Goal: Task Accomplishment & Management: Use online tool/utility

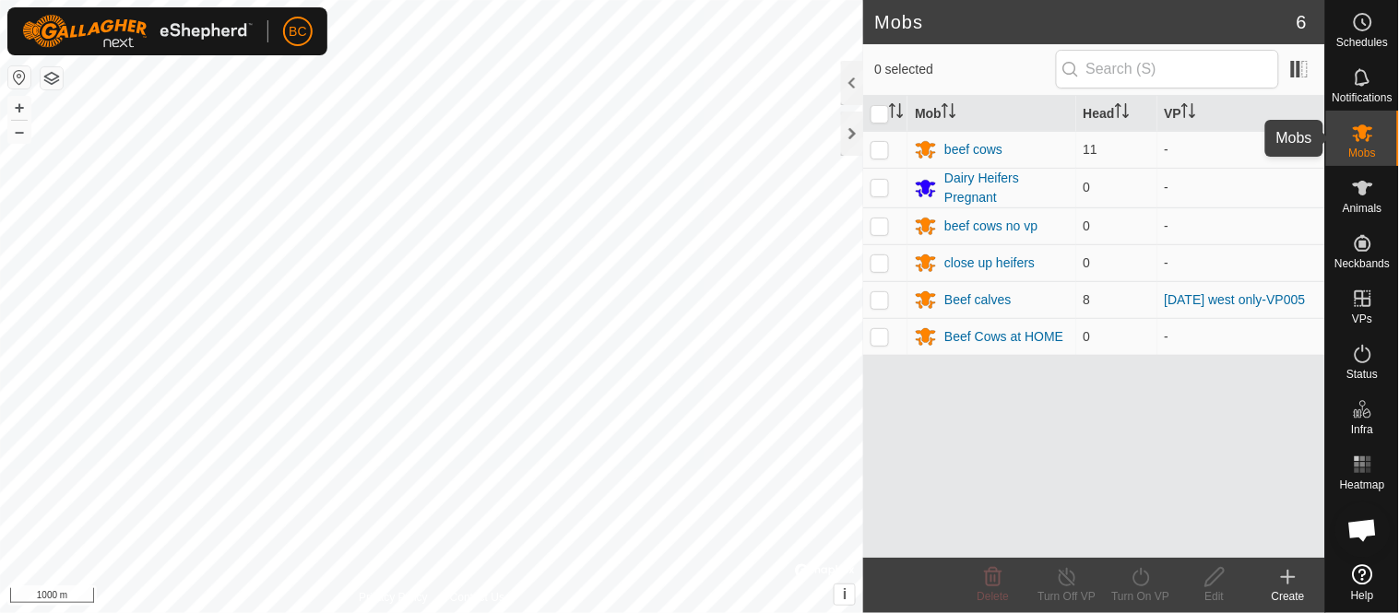
click at [1372, 139] on icon at bounding box center [1363, 133] width 22 height 22
click at [886, 302] on p-checkbox at bounding box center [879, 299] width 18 height 15
checkbox input "true"
click at [961, 299] on div "Beef calves" at bounding box center [977, 299] width 66 height 19
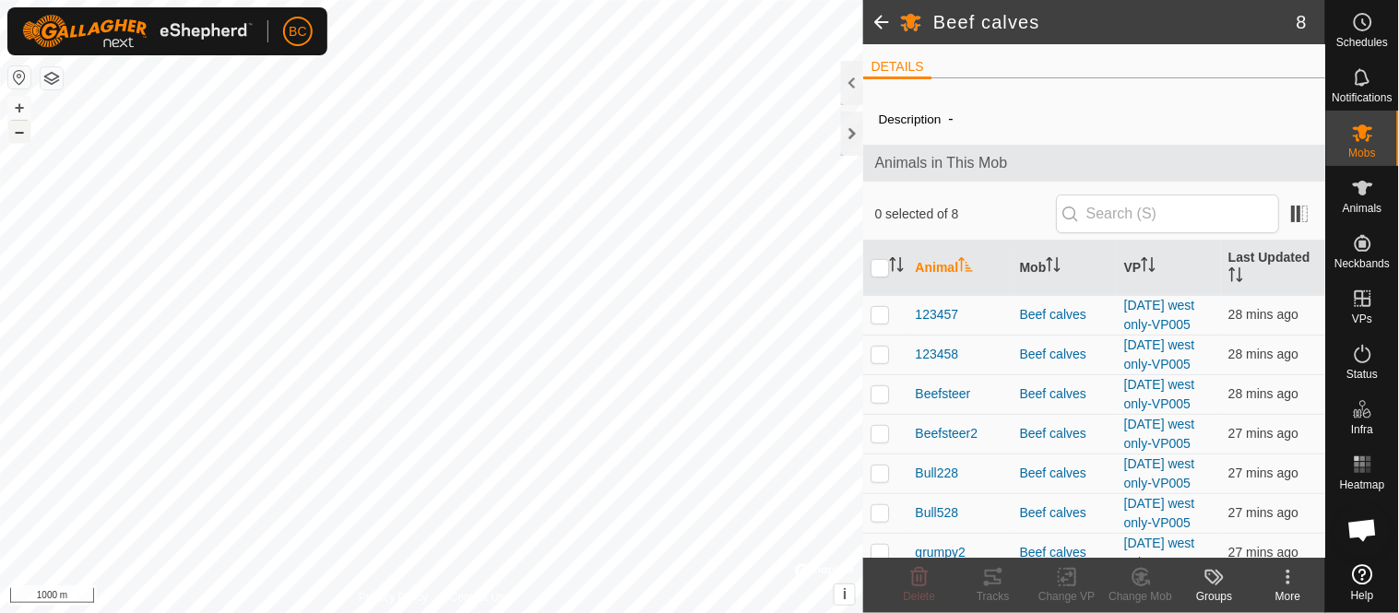
click at [12, 136] on button "–" at bounding box center [19, 132] width 22 height 22
click at [17, 106] on button "+" at bounding box center [19, 108] width 22 height 22
click at [19, 135] on button "–" at bounding box center [19, 132] width 22 height 22
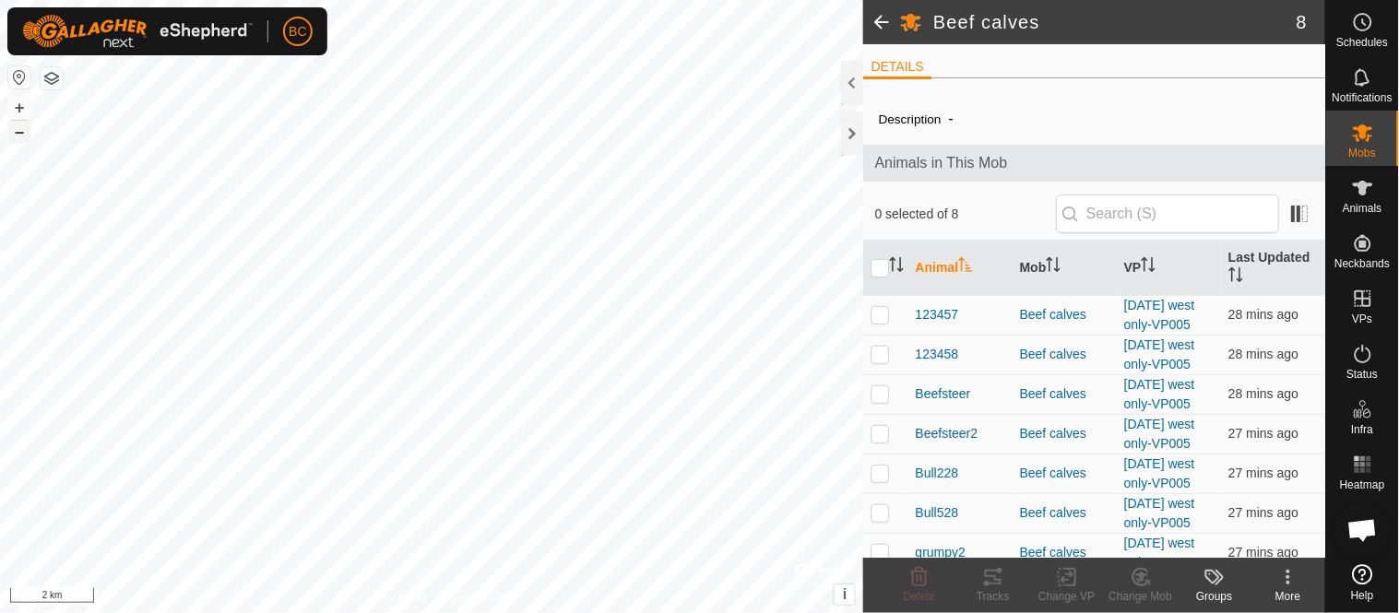
click at [19, 135] on button "–" at bounding box center [19, 132] width 22 height 22
click at [878, 322] on p-checkbox at bounding box center [879, 314] width 18 height 15
checkbox input "true"
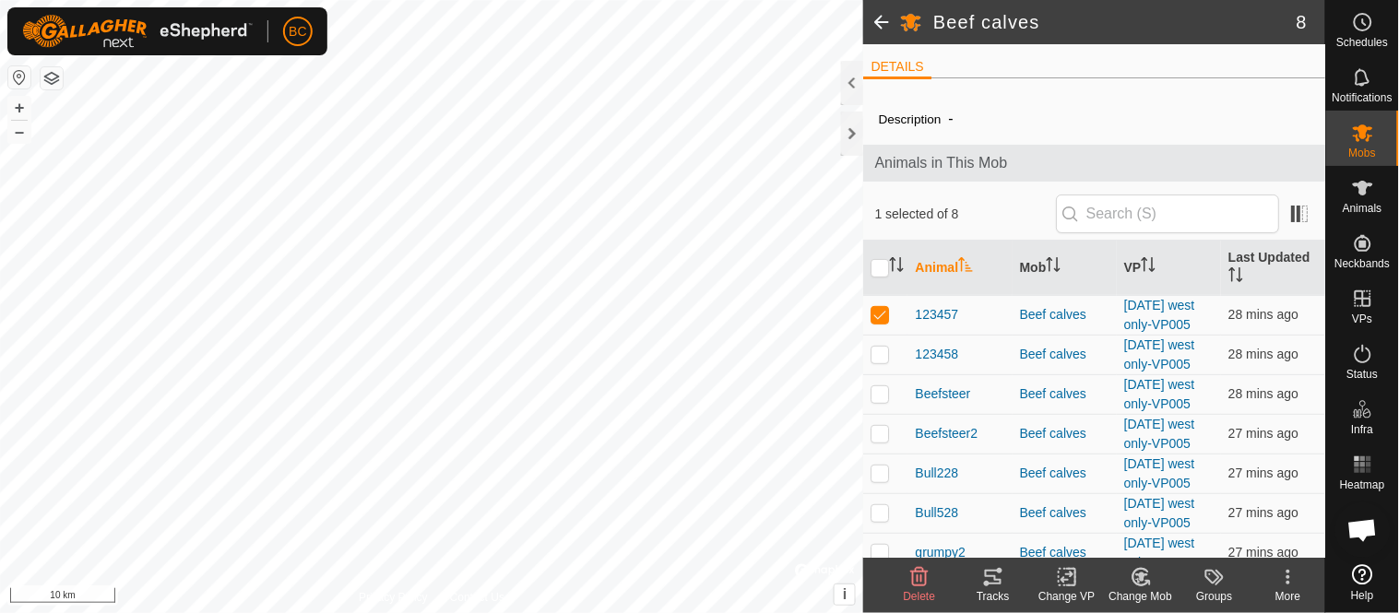
click at [994, 576] on icon at bounding box center [993, 577] width 17 height 15
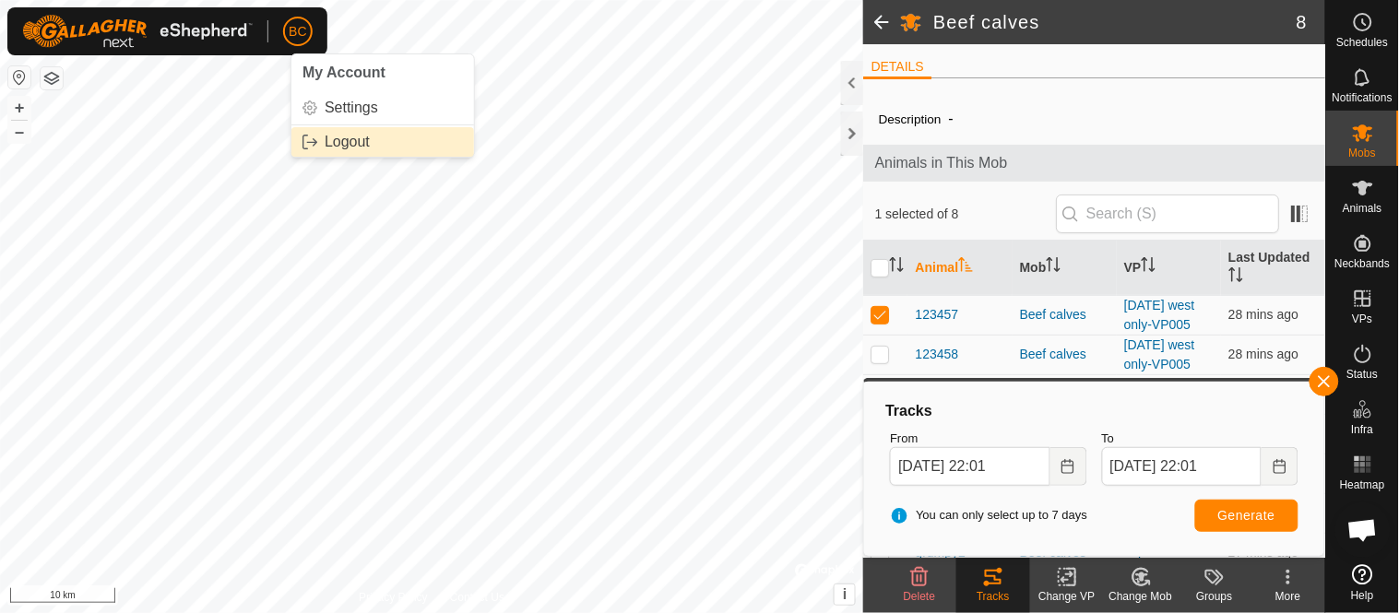
click at [343, 148] on link "Logout" at bounding box center [382, 142] width 183 height 30
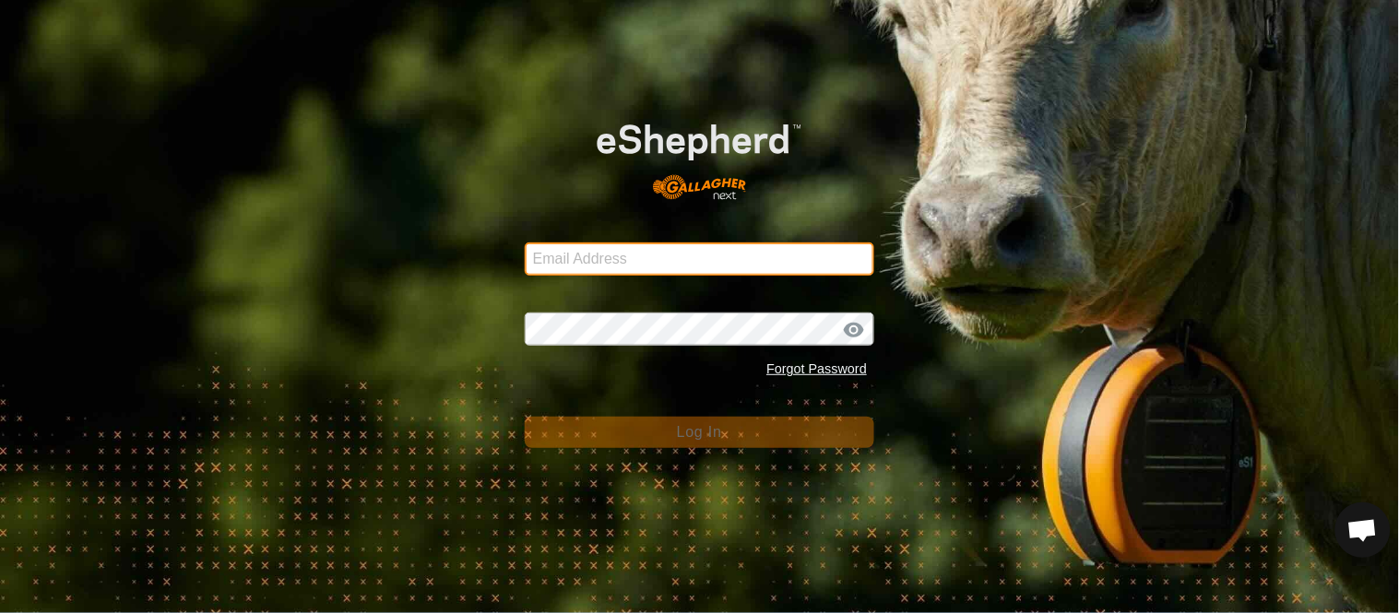
type input "[PERSON_NAME][EMAIL_ADDRESS][DOMAIN_NAME]"
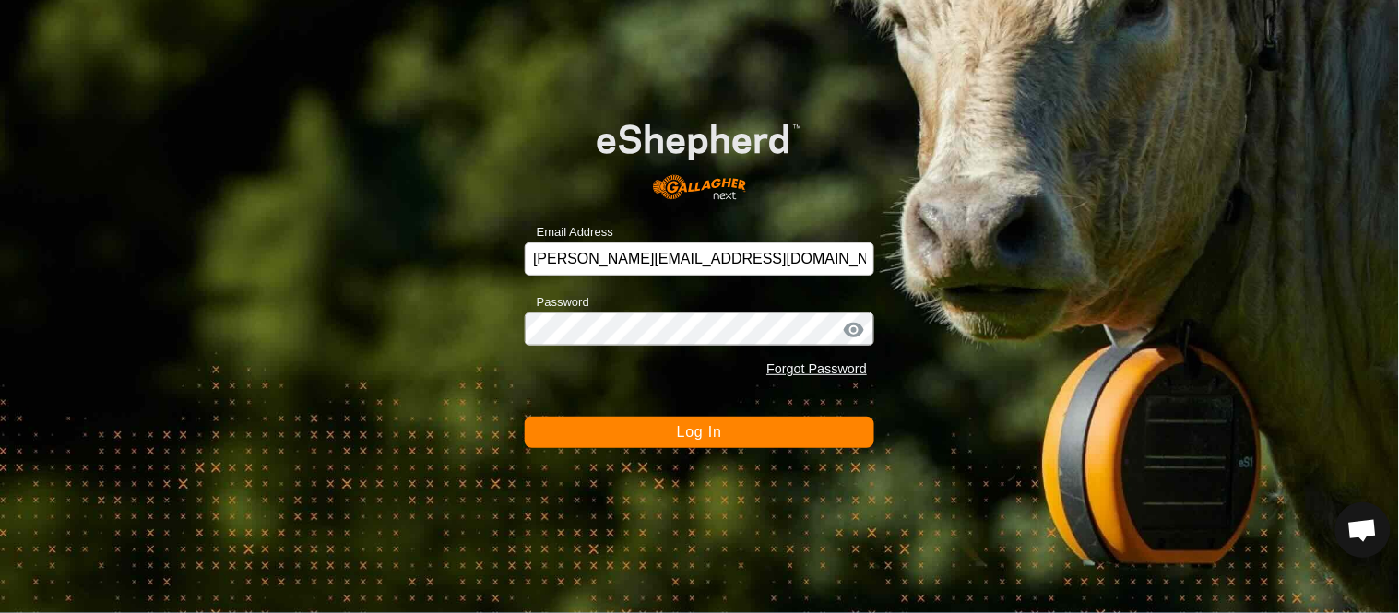
click at [575, 429] on button "Log In" at bounding box center [699, 432] width 349 height 31
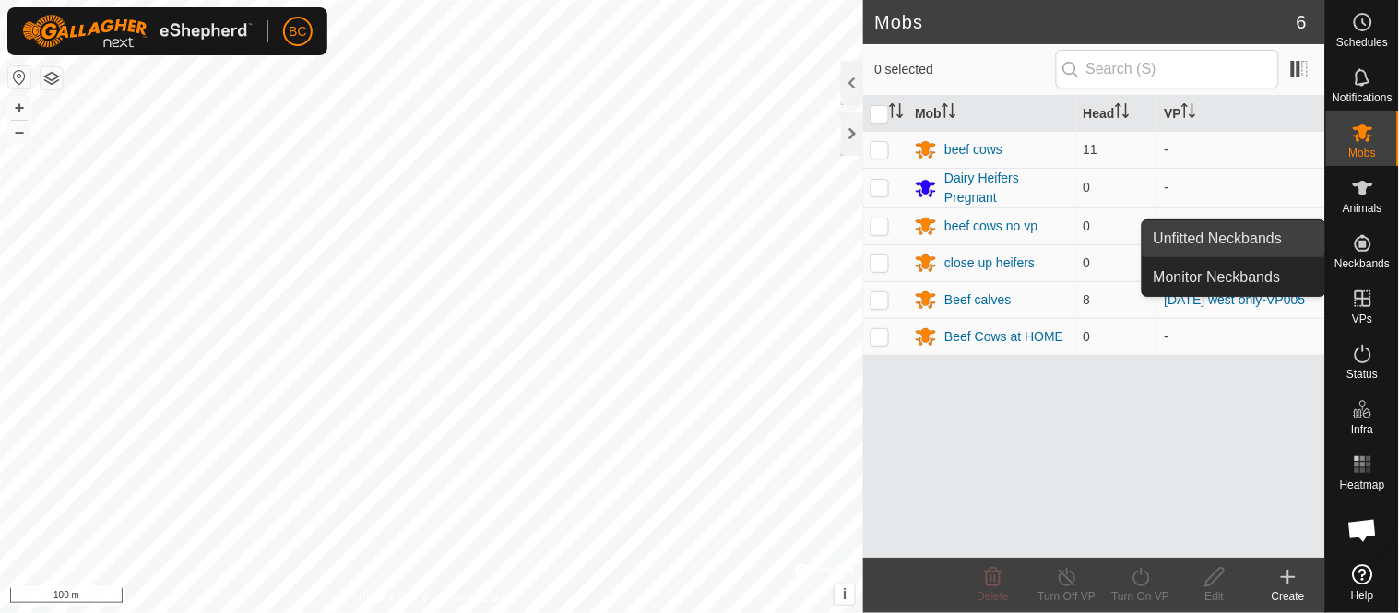
click at [1303, 232] on link "Unfitted Neckbands" at bounding box center [1233, 238] width 183 height 37
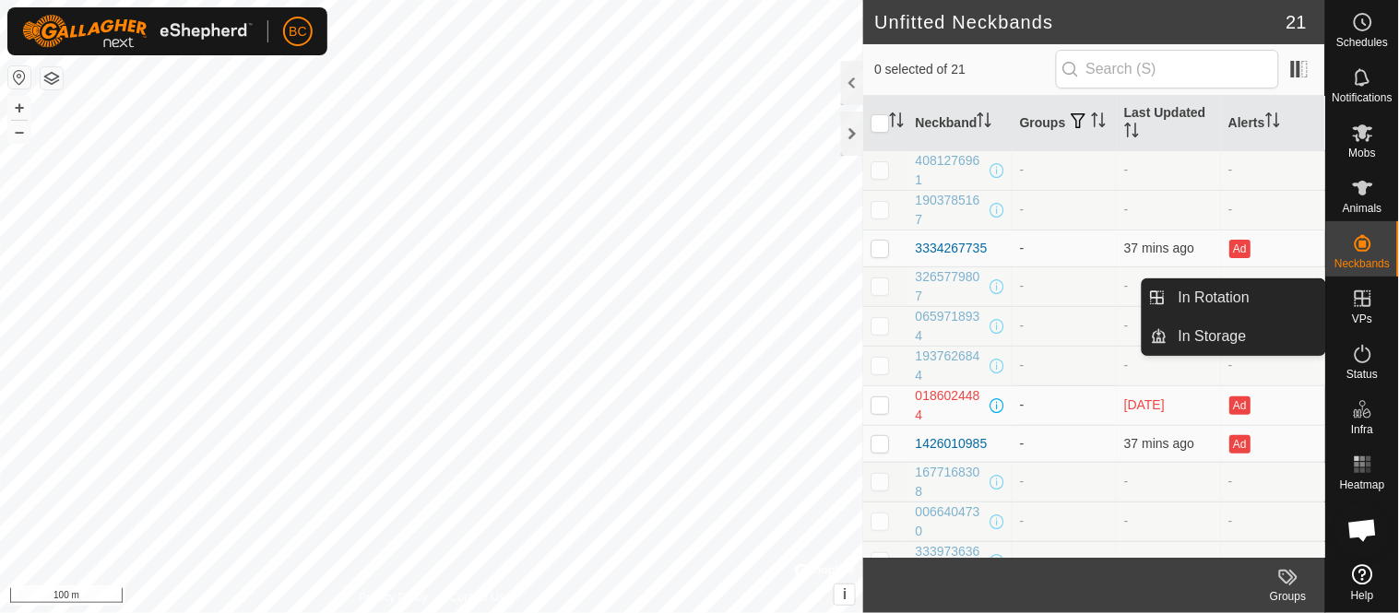
click at [1361, 301] on icon at bounding box center [1363, 299] width 22 height 22
click at [1263, 291] on link "In Rotation" at bounding box center [1246, 297] width 158 height 37
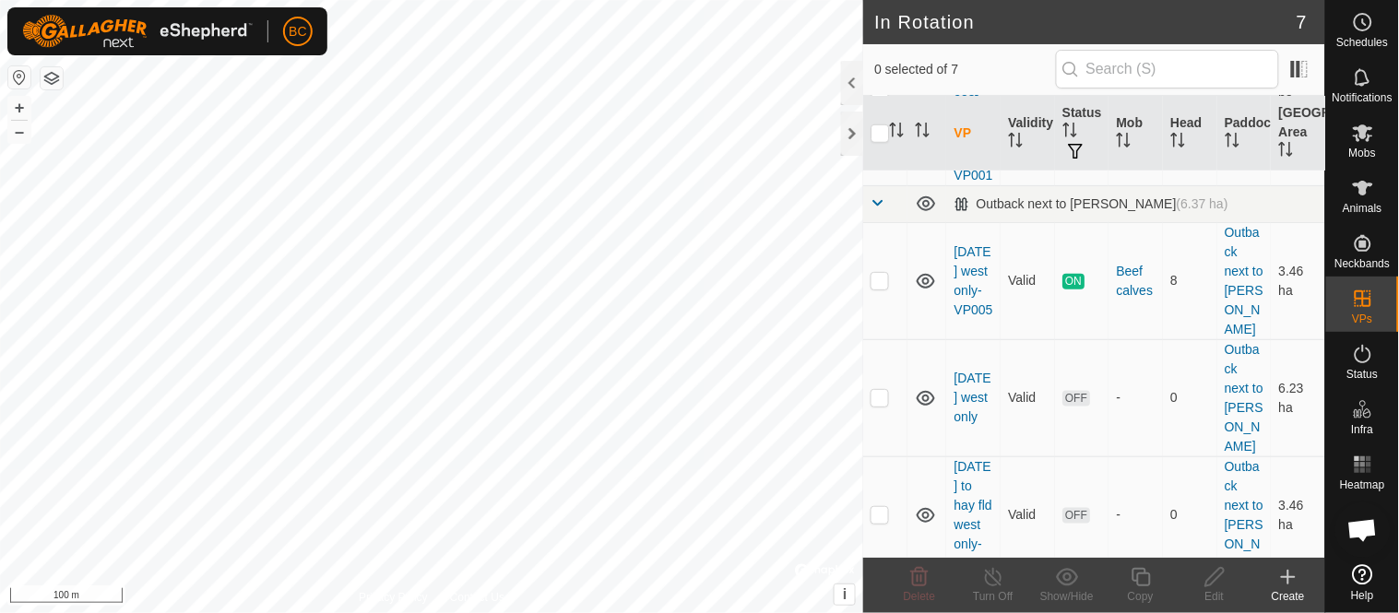
scroll to position [393, 0]
click at [881, 335] on td at bounding box center [885, 278] width 44 height 117
checkbox input "true"
click at [1149, 581] on icon at bounding box center [1140, 577] width 18 height 18
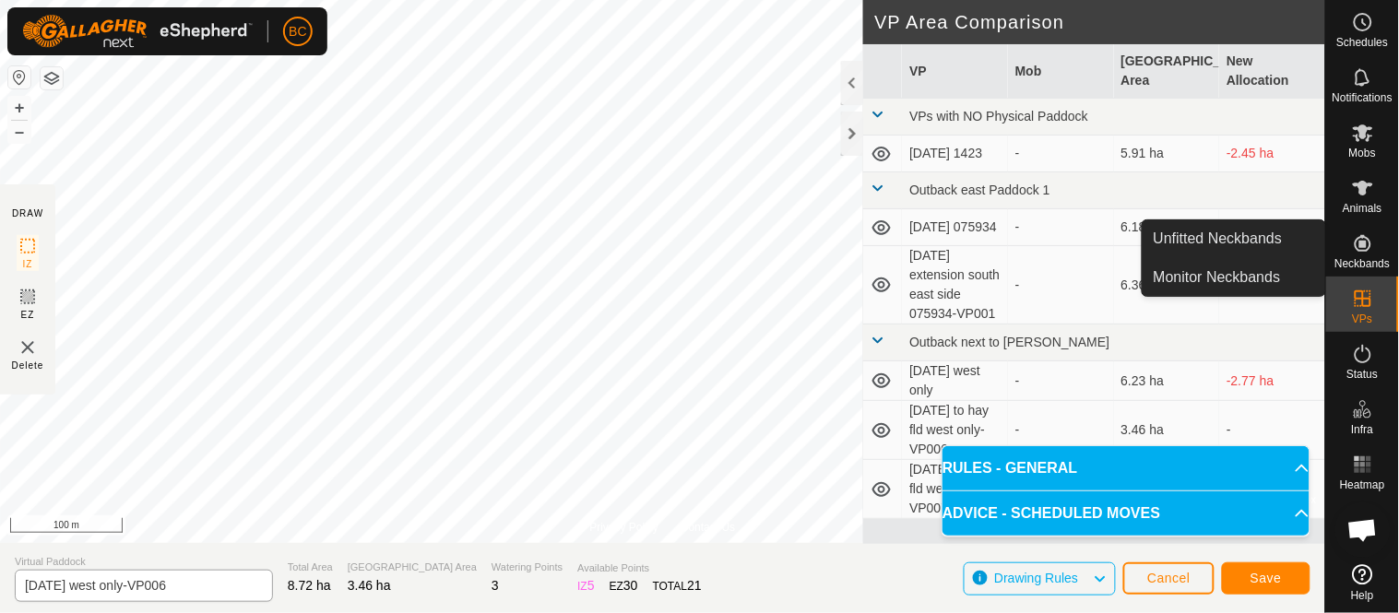
click at [191, 603] on div "Privacy Policy Contact Us Type: Inclusion Zone undefined Animal + – ⇧ i © Mapbo…" at bounding box center [662, 306] width 1325 height 613
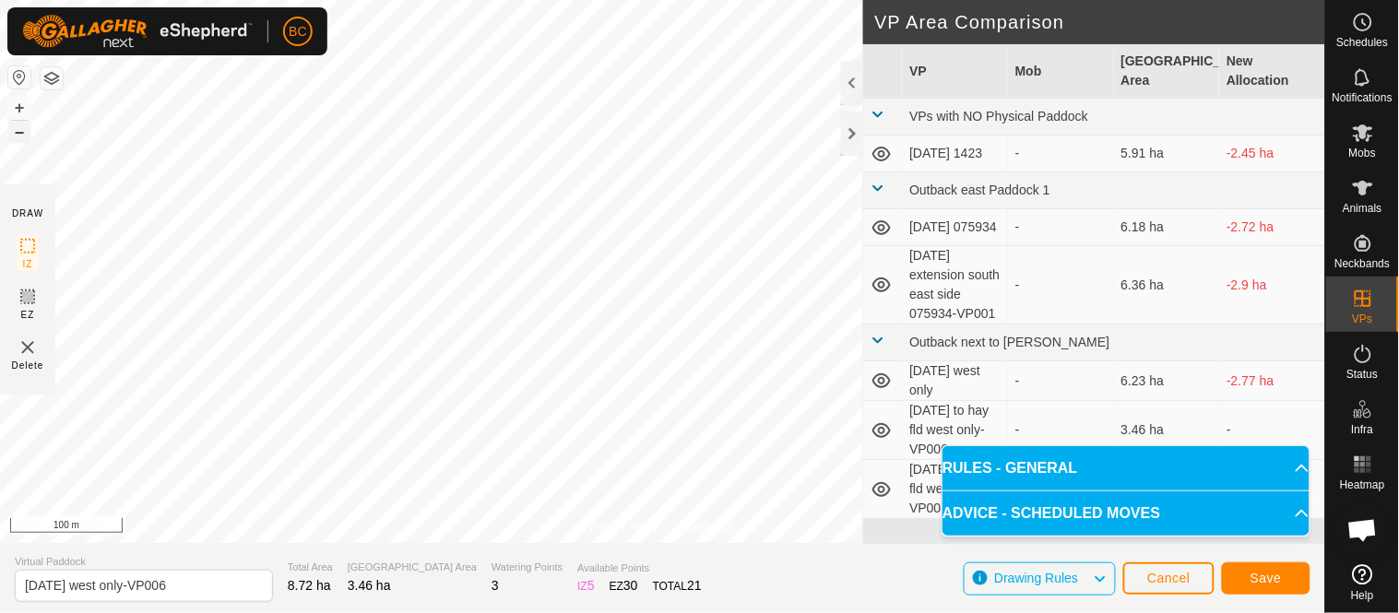
click at [18, 150] on div "Type: Inclusion Zone undefined Animal + – ⇧ i © Mapbox , © OpenStreetMap , Impr…" at bounding box center [662, 271] width 1325 height 543
drag, startPoint x: 58, startPoint y: 586, endPoint x: 99, endPoint y: 585, distance: 40.6
click at [99, 585] on input "[DATE] west only-VP006" at bounding box center [144, 586] width 258 height 32
type input "[DATE] west only-VP006"
click at [1280, 575] on span "Save" at bounding box center [1265, 578] width 31 height 15
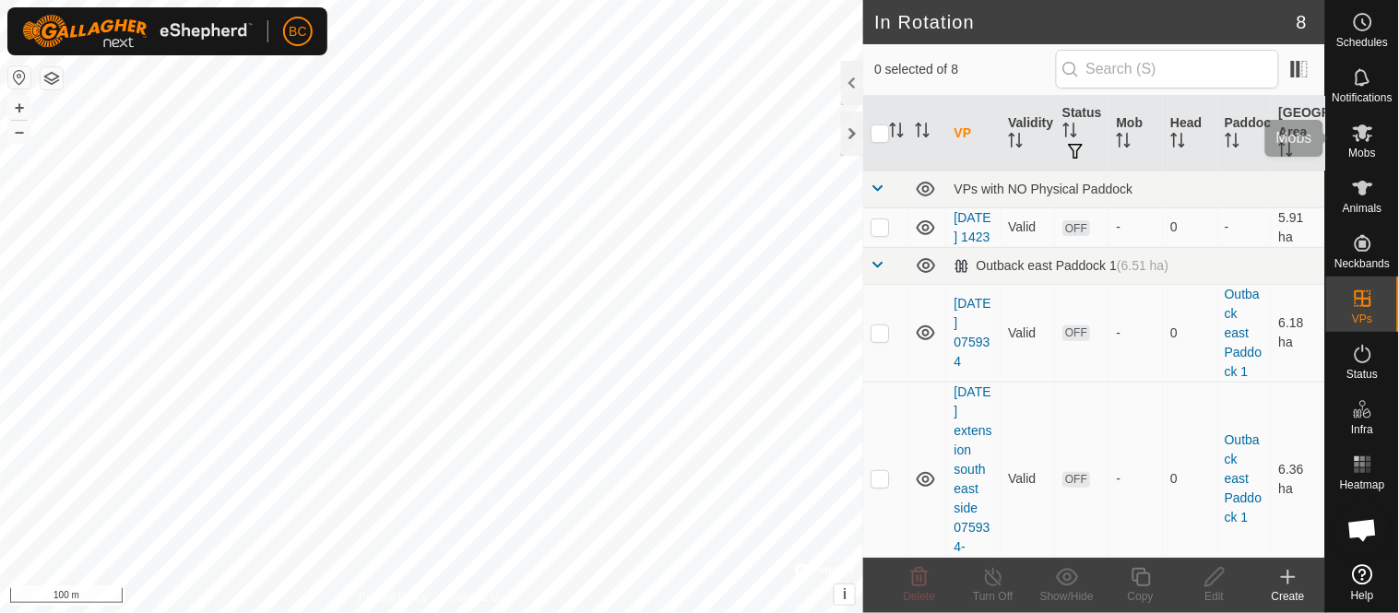
drag, startPoint x: 1371, startPoint y: 136, endPoint x: 1357, endPoint y: 131, distance: 14.6
click at [1370, 136] on icon at bounding box center [1363, 133] width 22 height 22
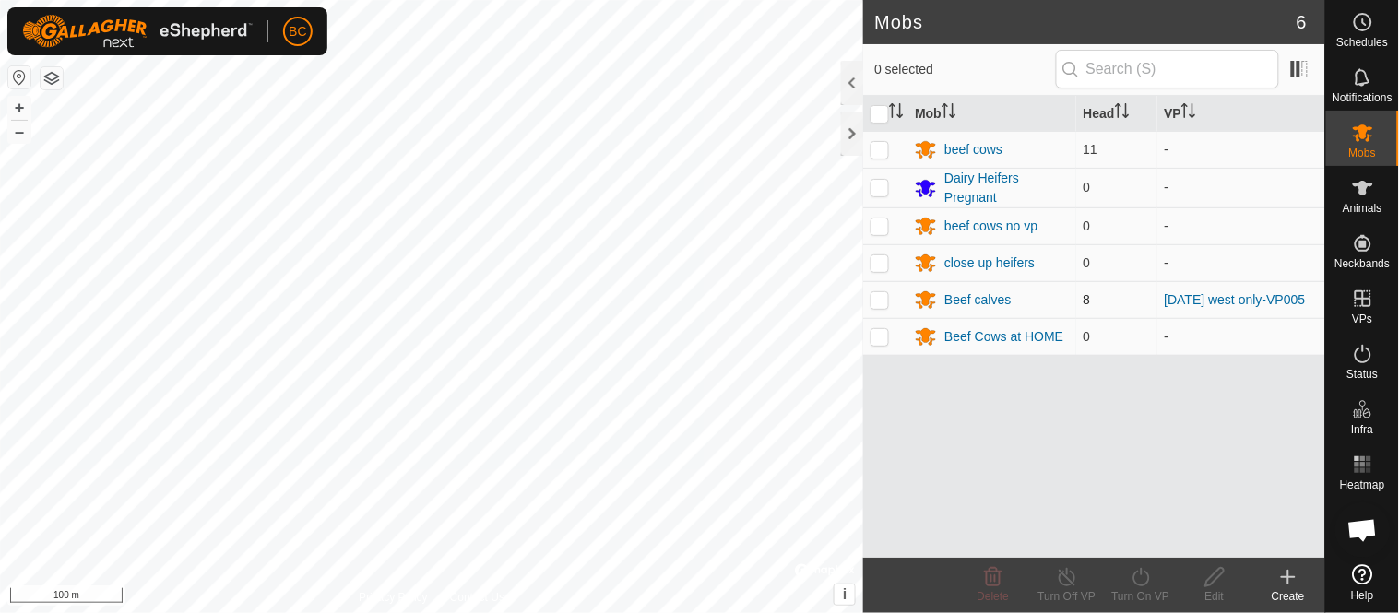
click at [881, 305] on p-checkbox at bounding box center [879, 299] width 18 height 15
checkbox input "true"
click at [975, 307] on div "Beef calves" at bounding box center [977, 299] width 66 height 19
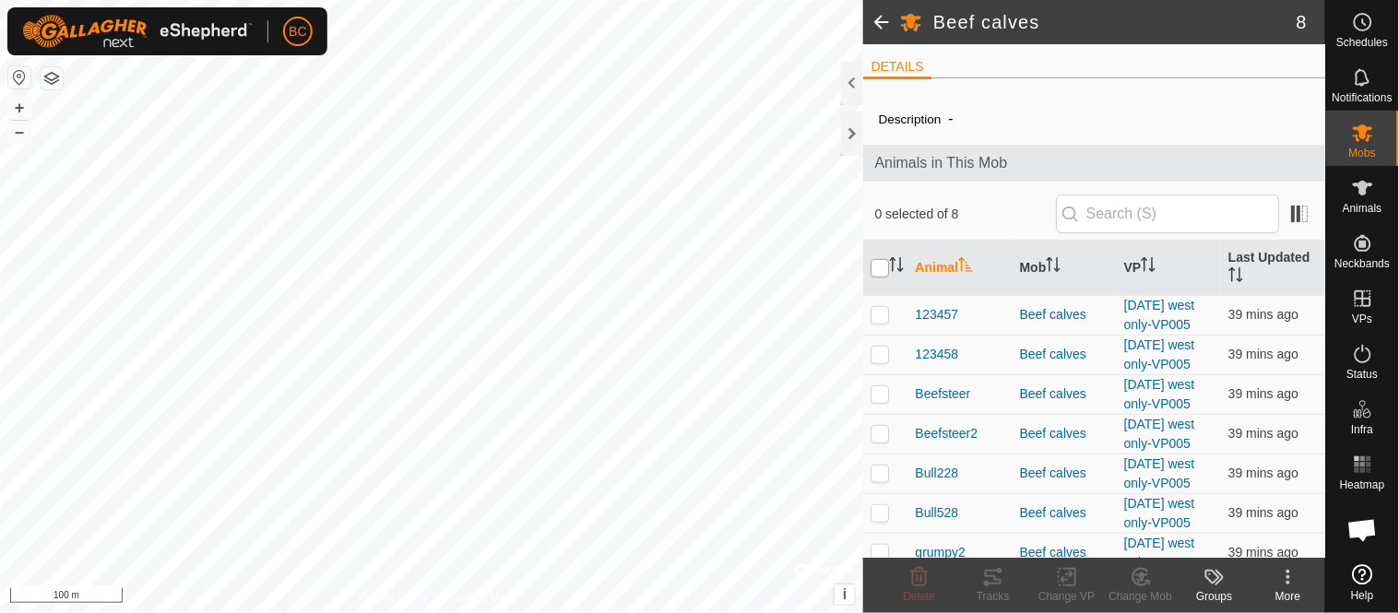
click at [882, 271] on input "checkbox" at bounding box center [879, 268] width 18 height 18
checkbox input "true"
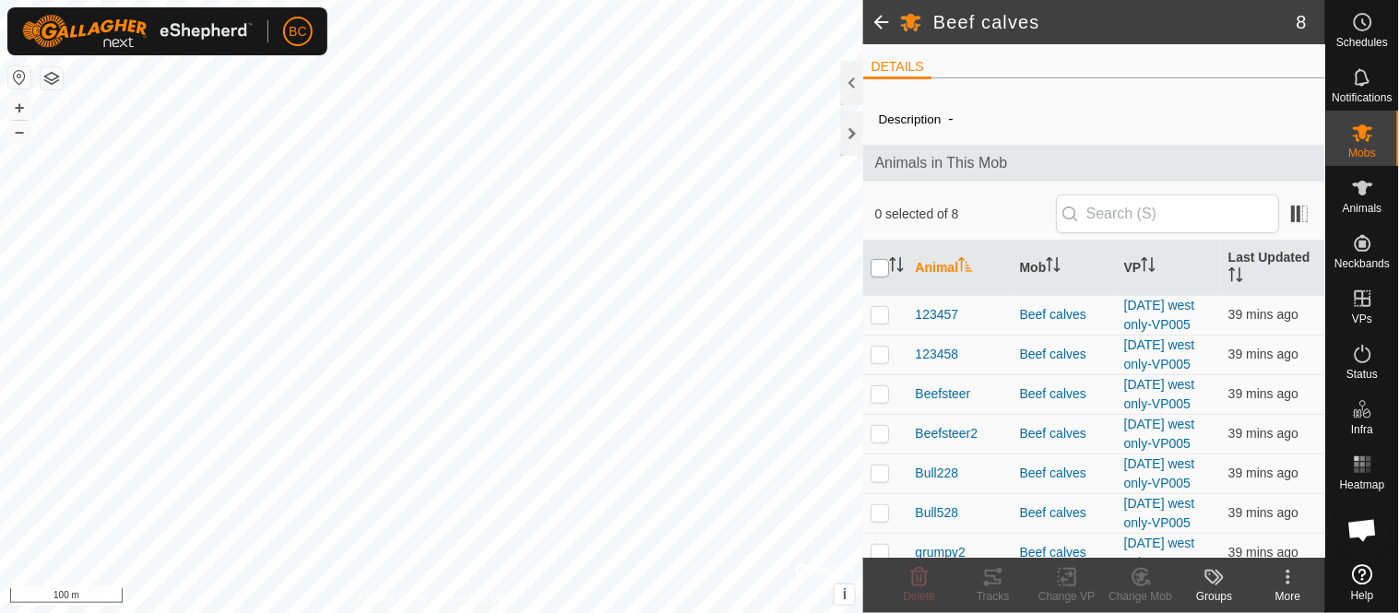
checkbox input "true"
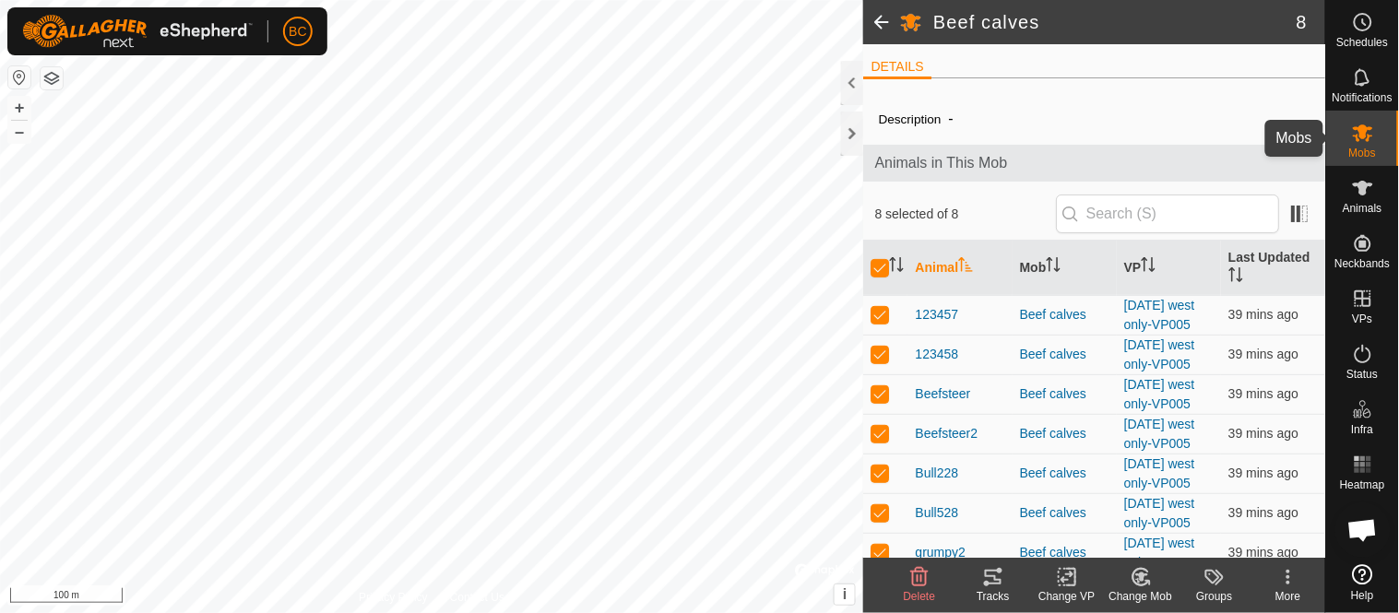
click at [1361, 144] on es-mob-svg-icon at bounding box center [1362, 133] width 33 height 30
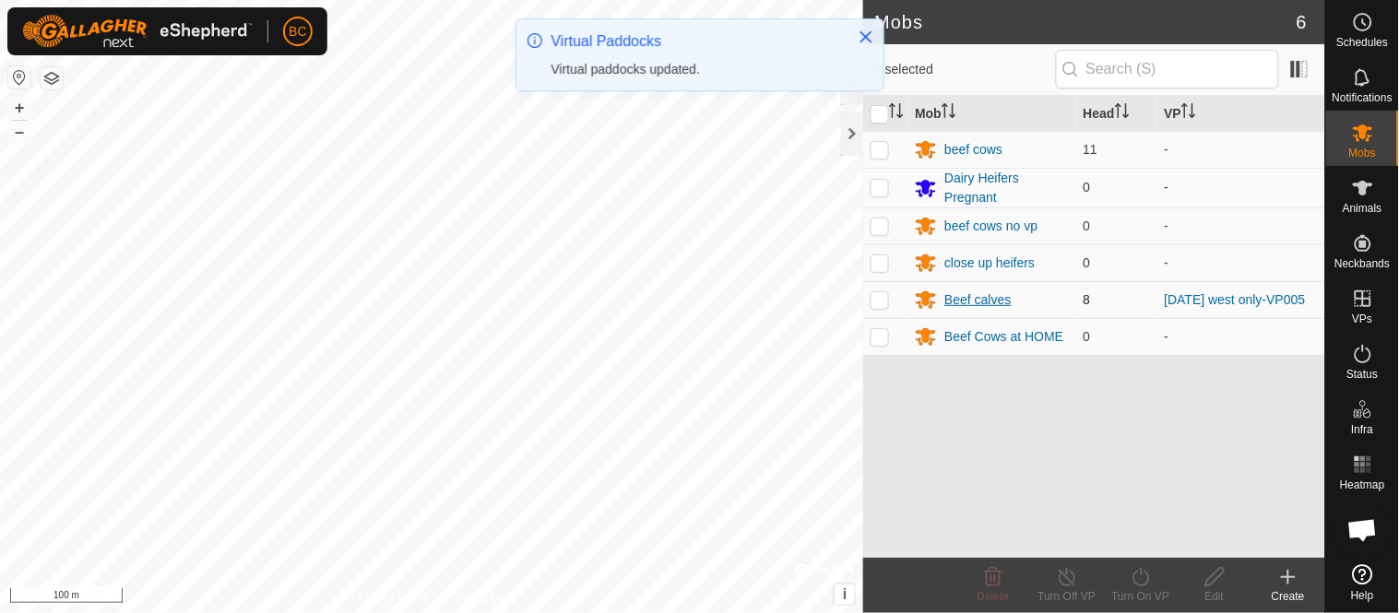
click at [966, 295] on div "Beef calves" at bounding box center [977, 299] width 66 height 19
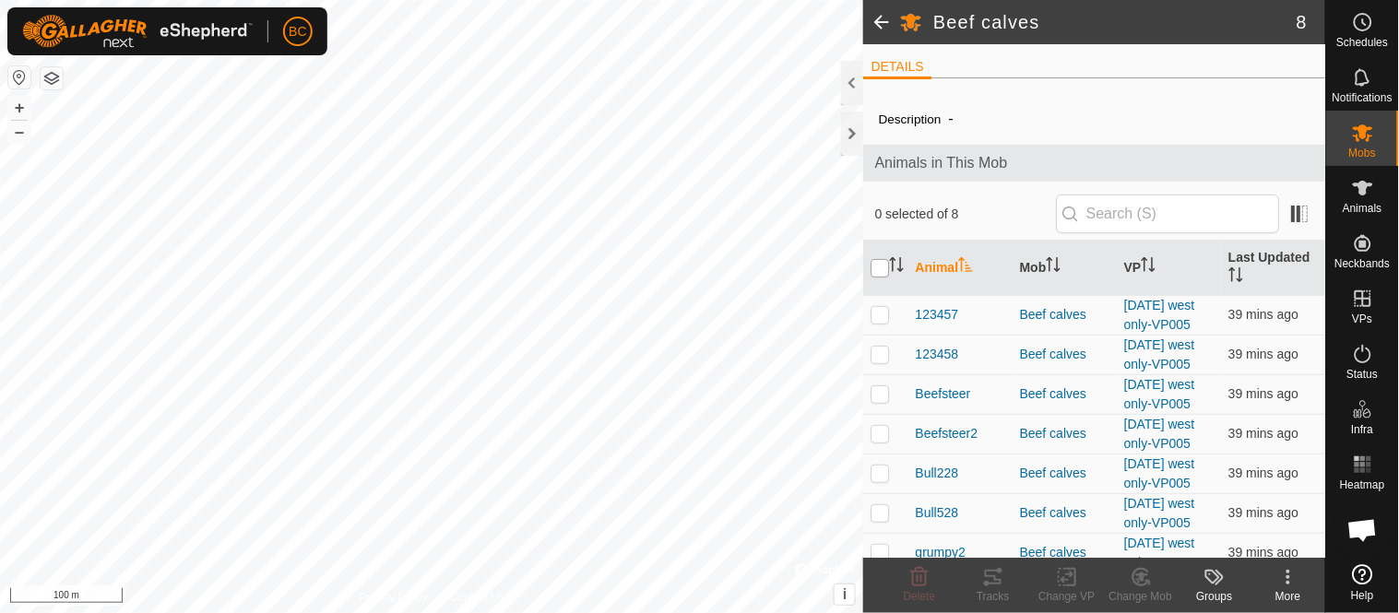
click at [881, 265] on input "checkbox" at bounding box center [879, 268] width 18 height 18
checkbox input "true"
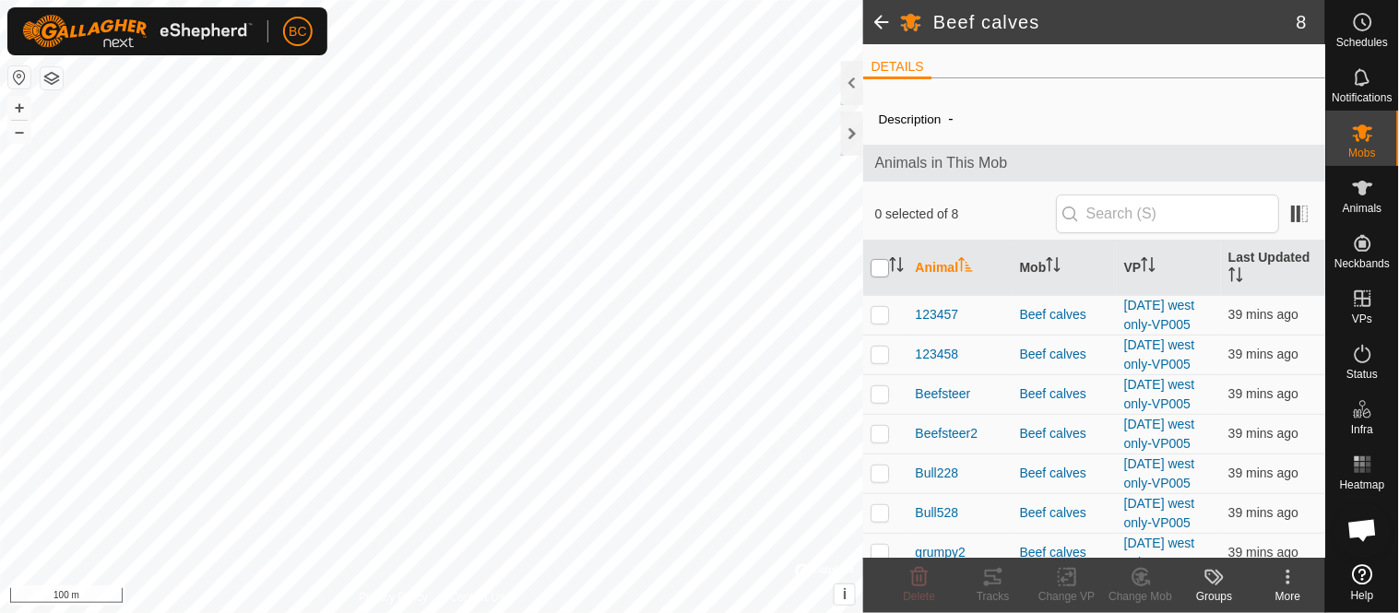
checkbox input "true"
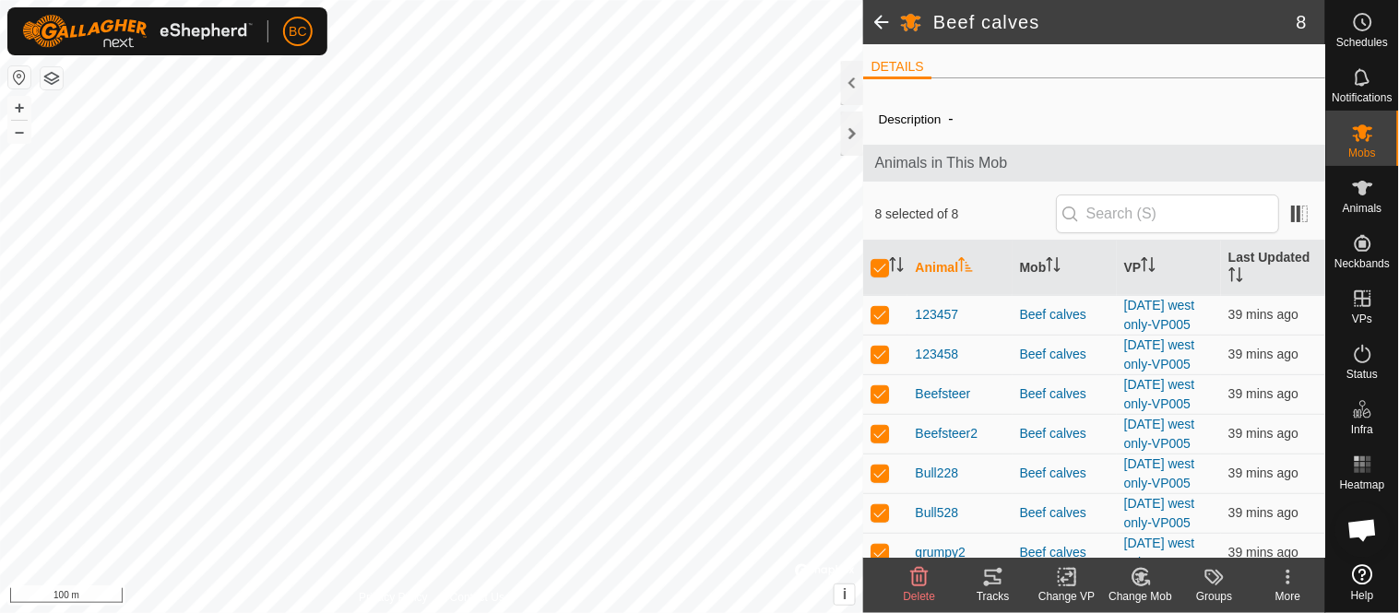
click at [1070, 575] on icon at bounding box center [1066, 578] width 13 height 12
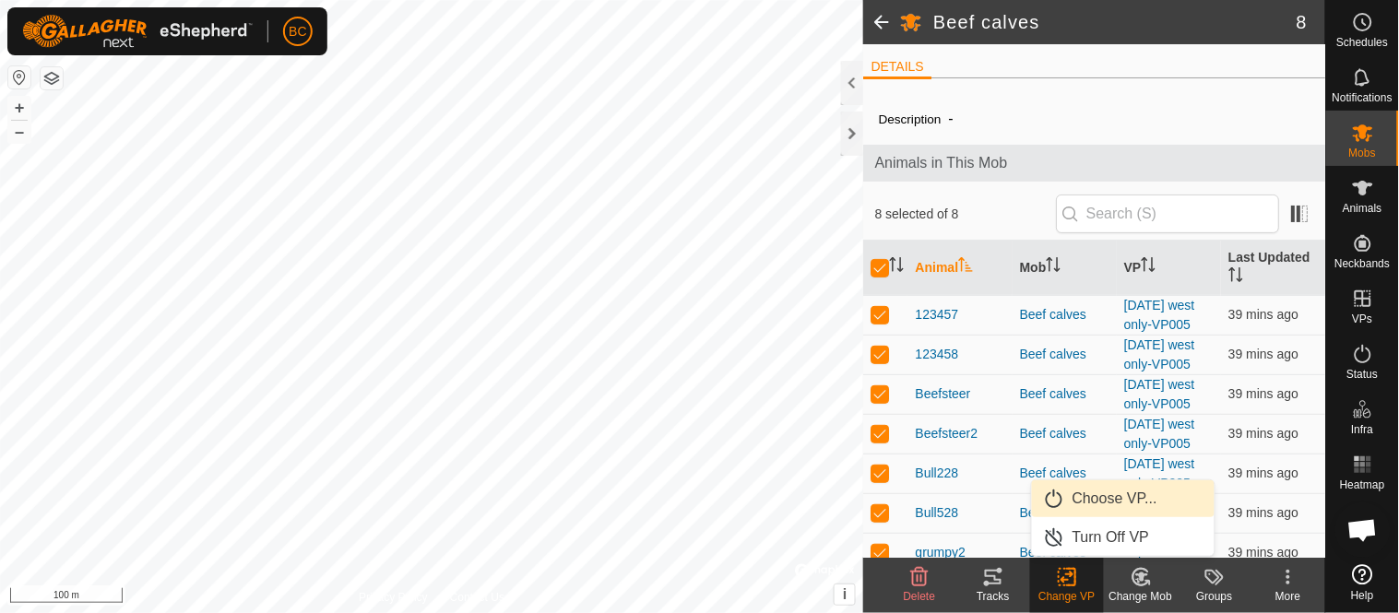
click at [1109, 499] on link "Choose VP..." at bounding box center [1123, 498] width 183 height 37
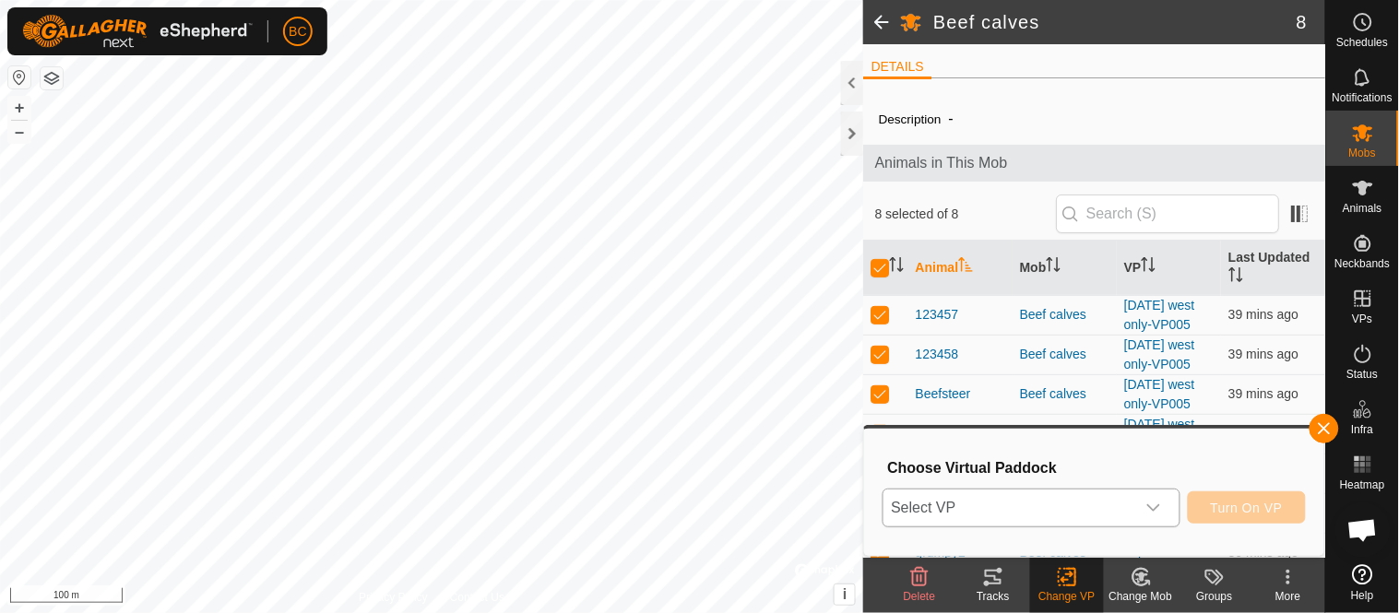
click at [1151, 510] on icon "dropdown trigger" at bounding box center [1153, 508] width 15 height 15
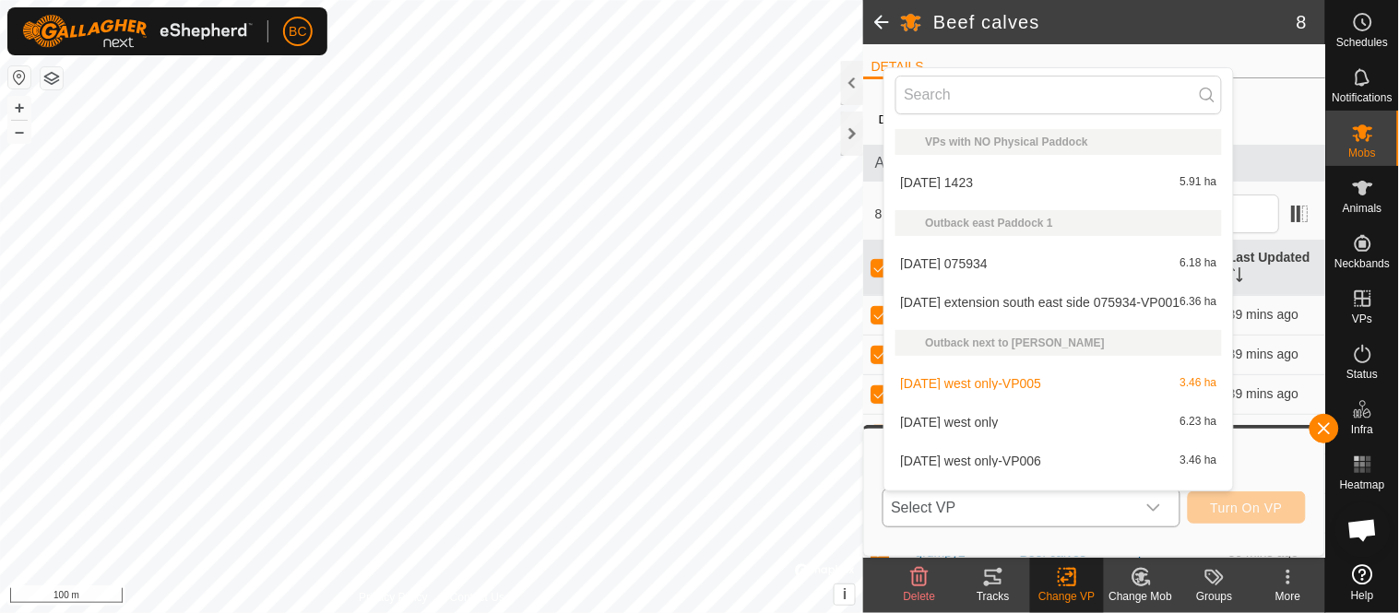
scroll to position [28, 0]
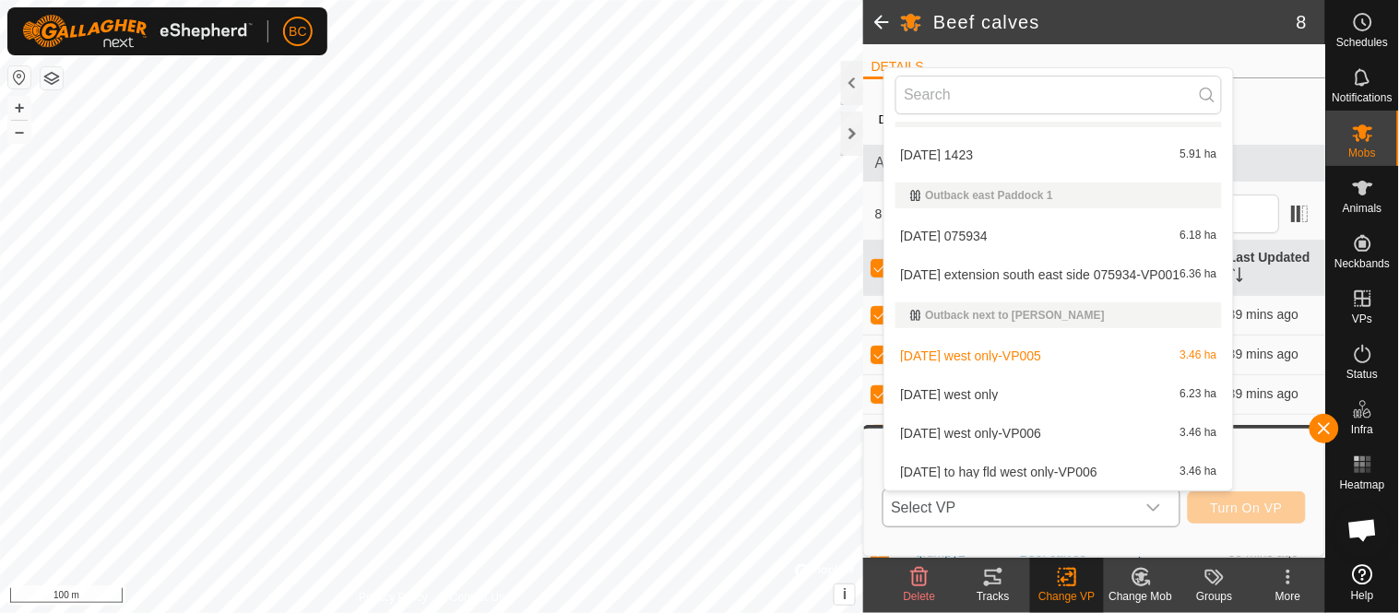
click at [939, 425] on li "[DATE] west only-VP006 3.46 ha" at bounding box center [1058, 433] width 348 height 37
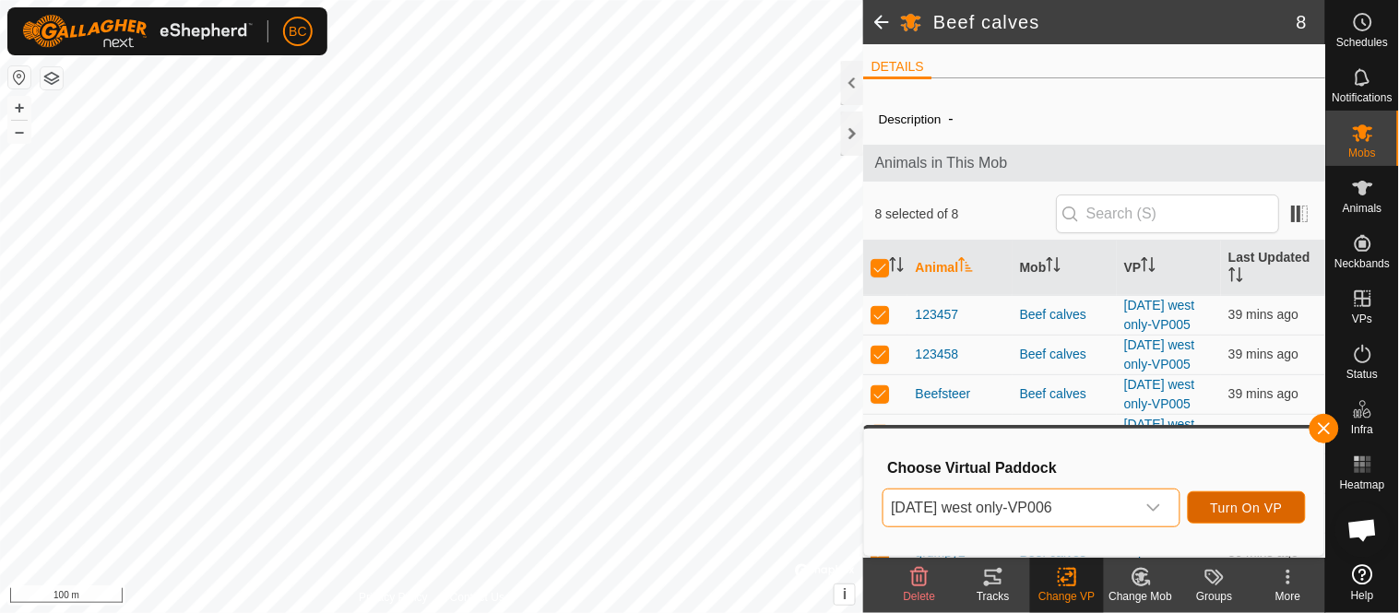
click at [1256, 511] on span "Turn On VP" at bounding box center [1247, 508] width 72 height 15
